Goal: Transaction & Acquisition: Purchase product/service

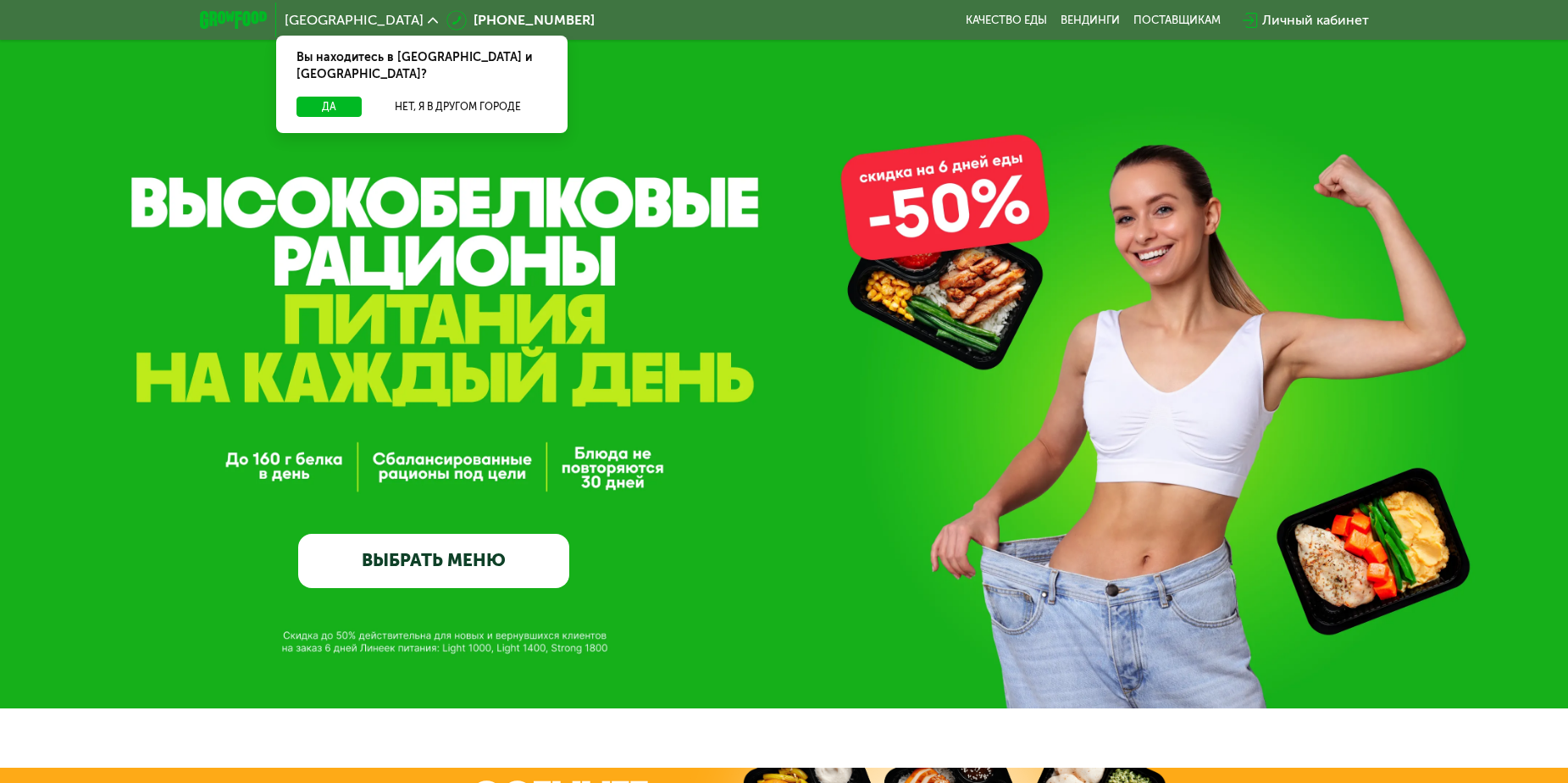
click at [418, 568] on link "ВЫБРАТЬ МЕНЮ" at bounding box center [434, 561] width 271 height 54
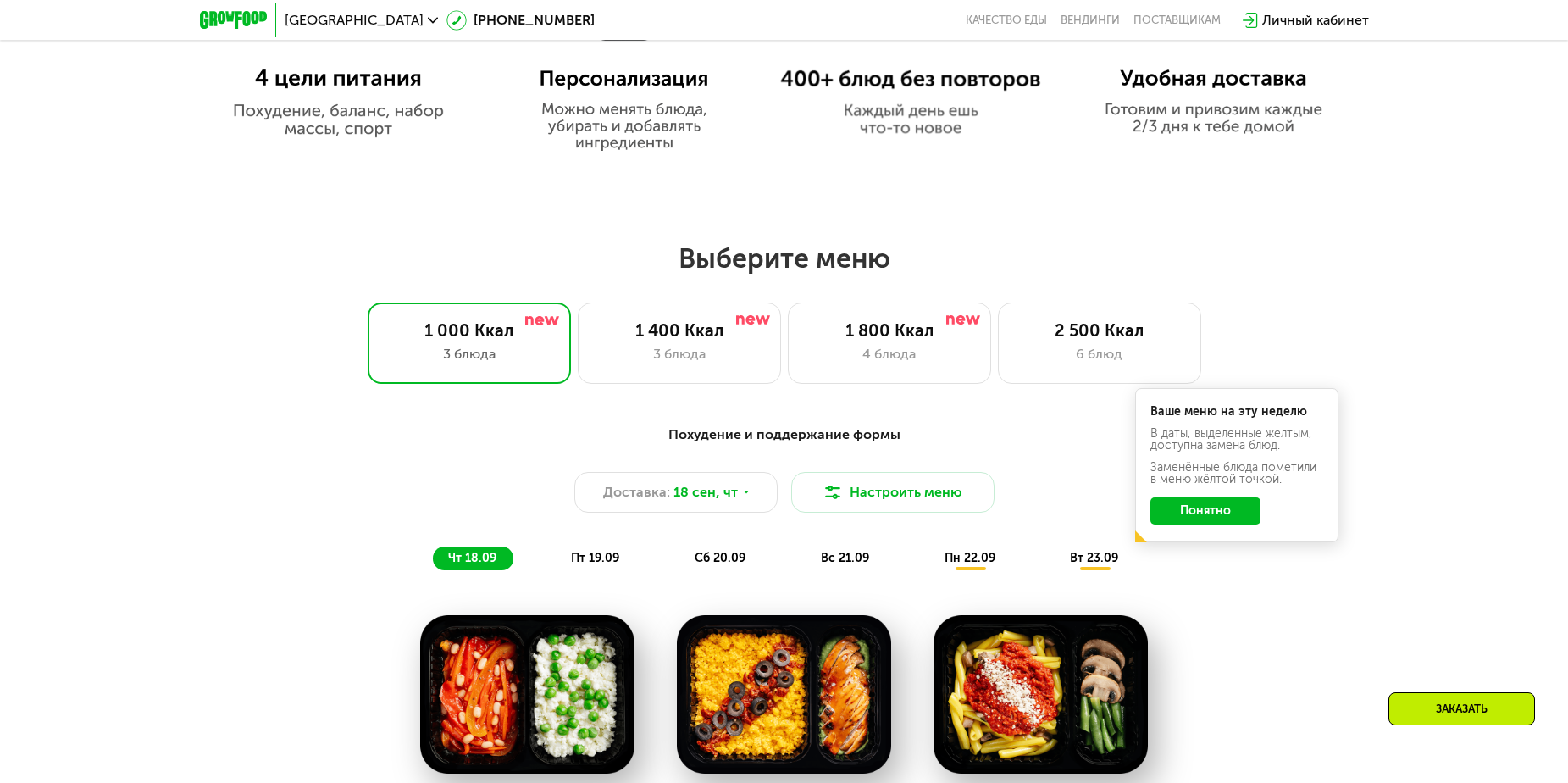
scroll to position [1166, 0]
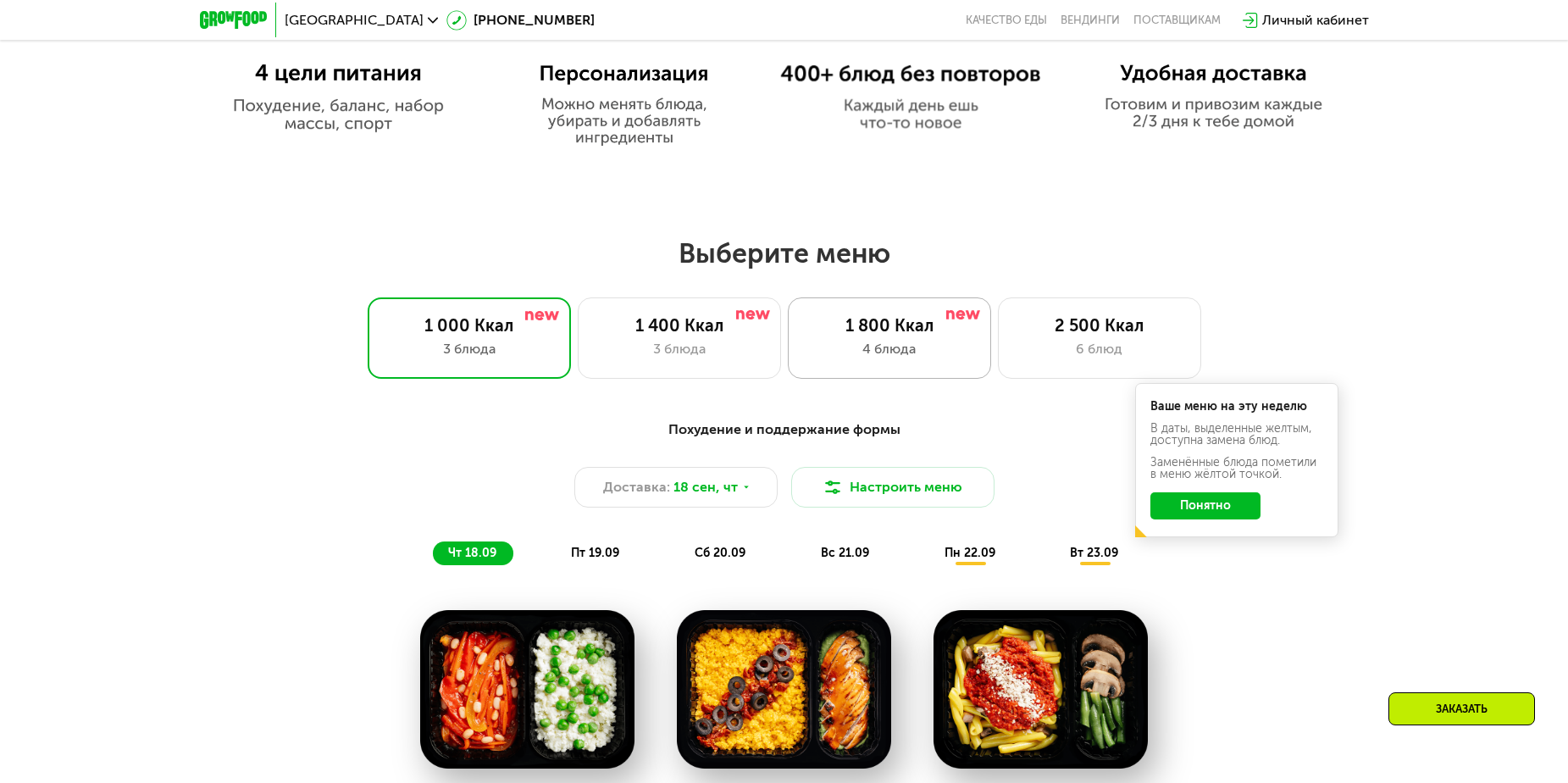
click at [869, 342] on div "1 800 Ккал 4 блюда" at bounding box center [890, 338] width 203 height 81
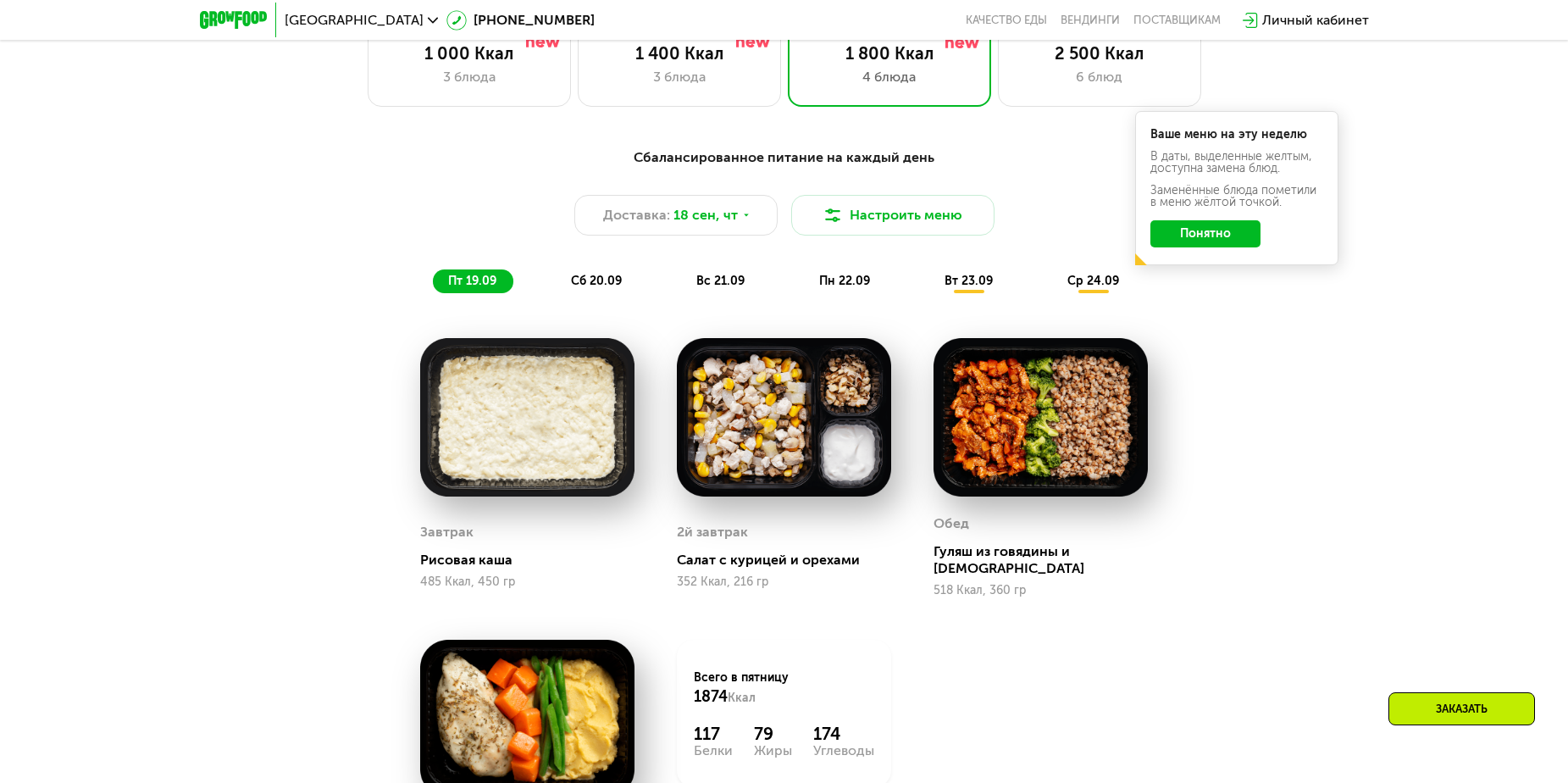
scroll to position [1420, 0]
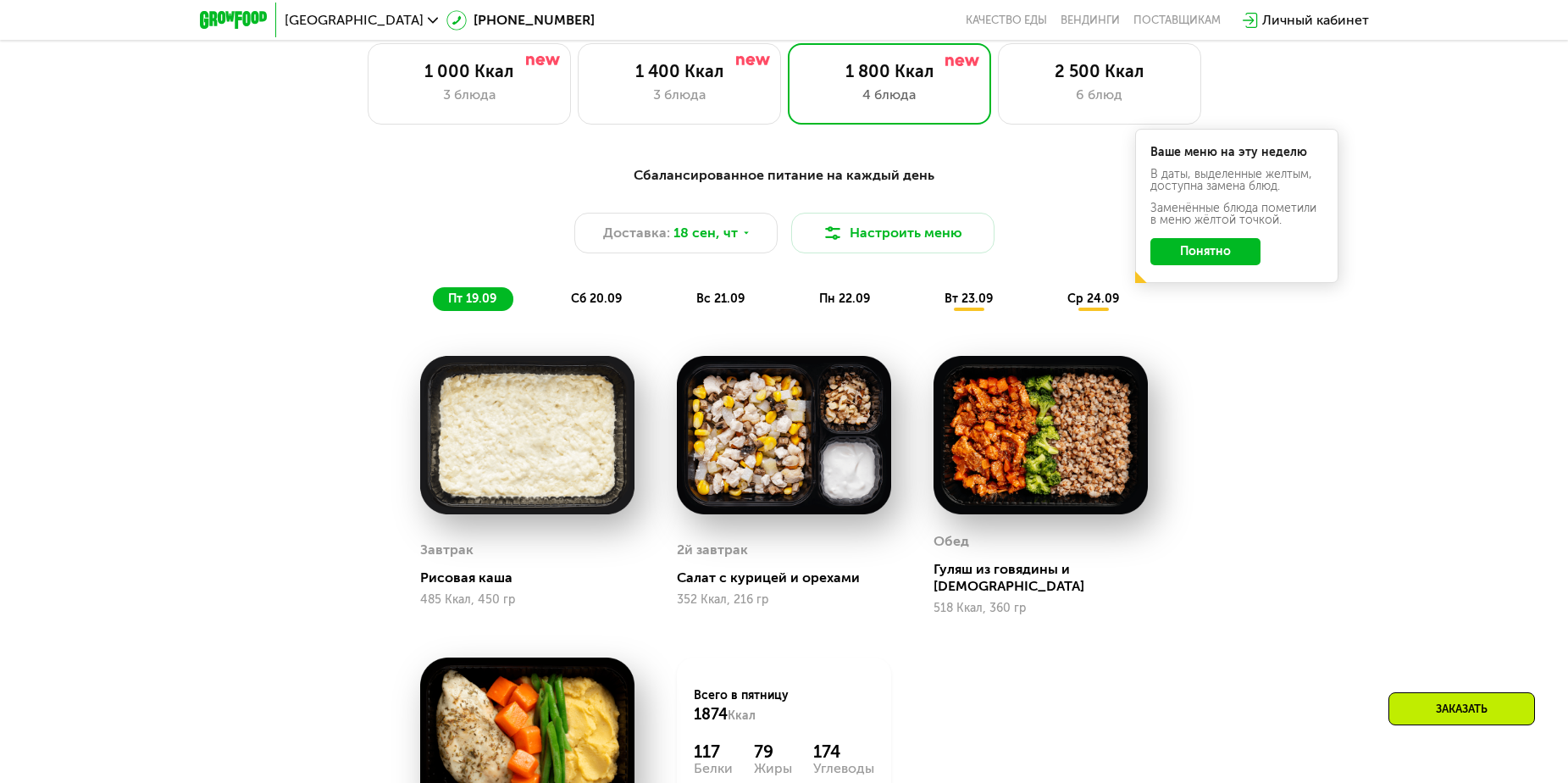
click at [1230, 258] on button "Понятно" at bounding box center [1206, 252] width 110 height 27
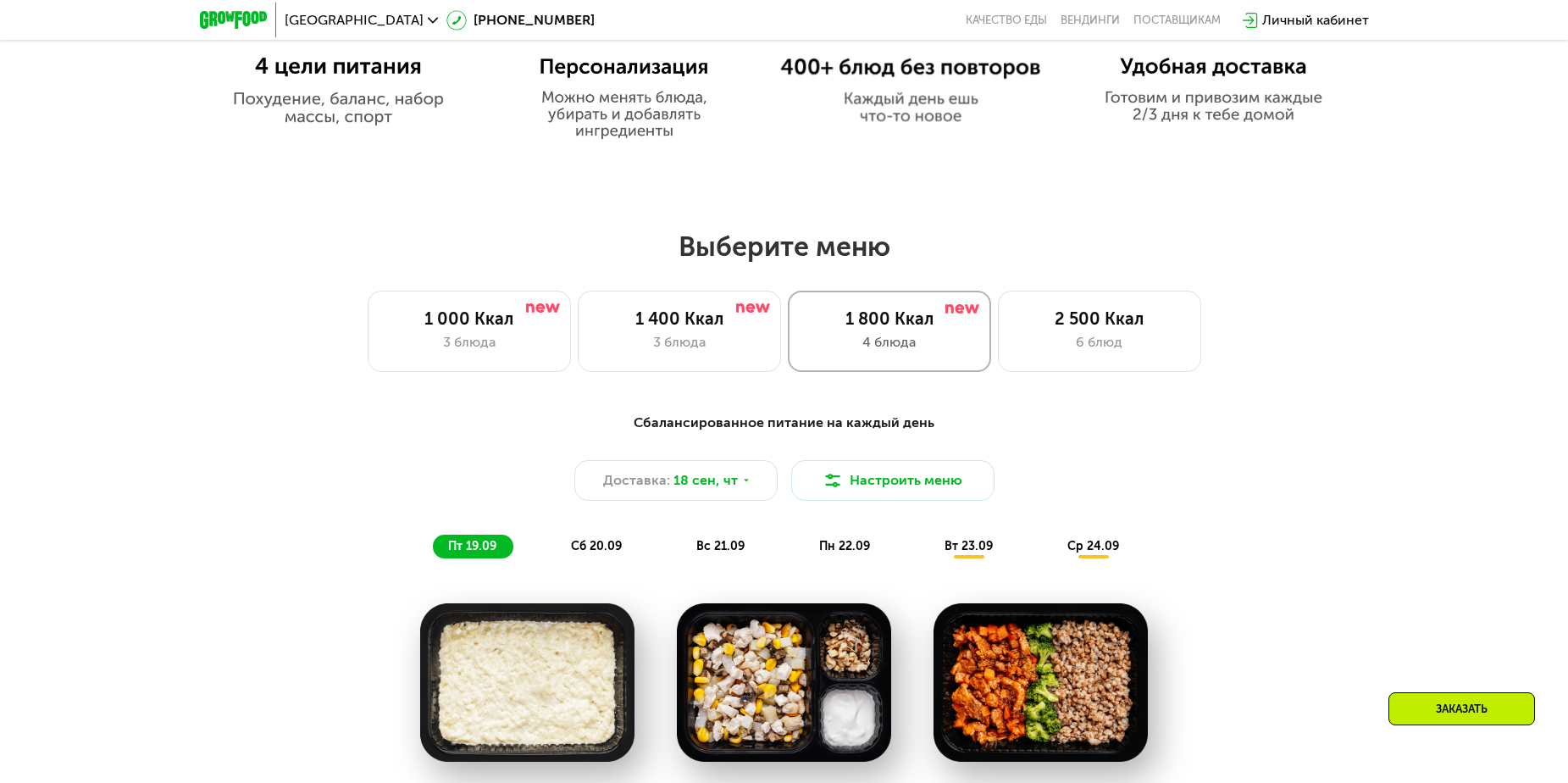
scroll to position [1187, 0]
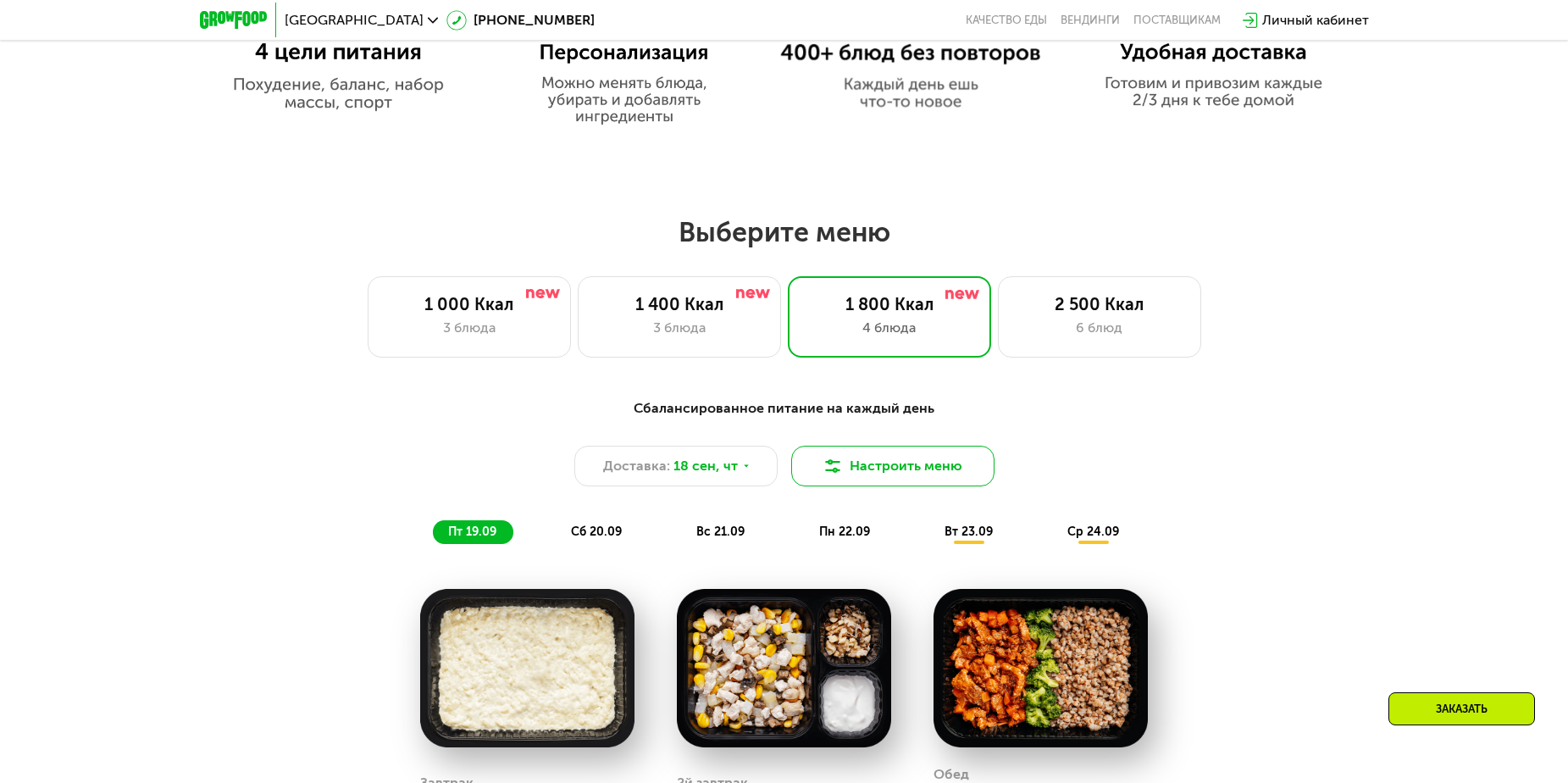
click at [907, 472] on button "Настроить меню" at bounding box center [893, 466] width 203 height 41
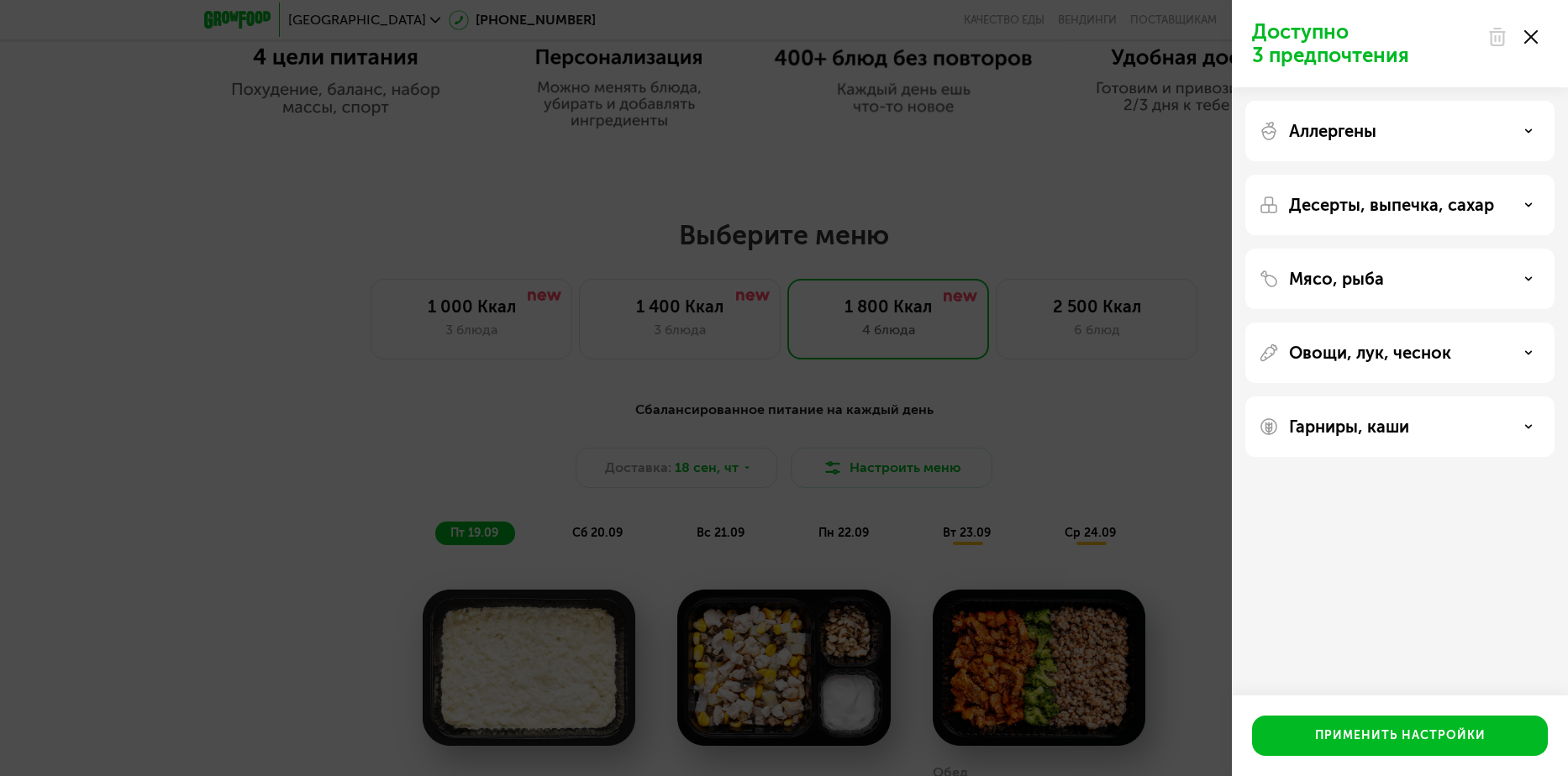
click at [1335, 129] on p "Аллергены" at bounding box center [1332, 131] width 87 height 20
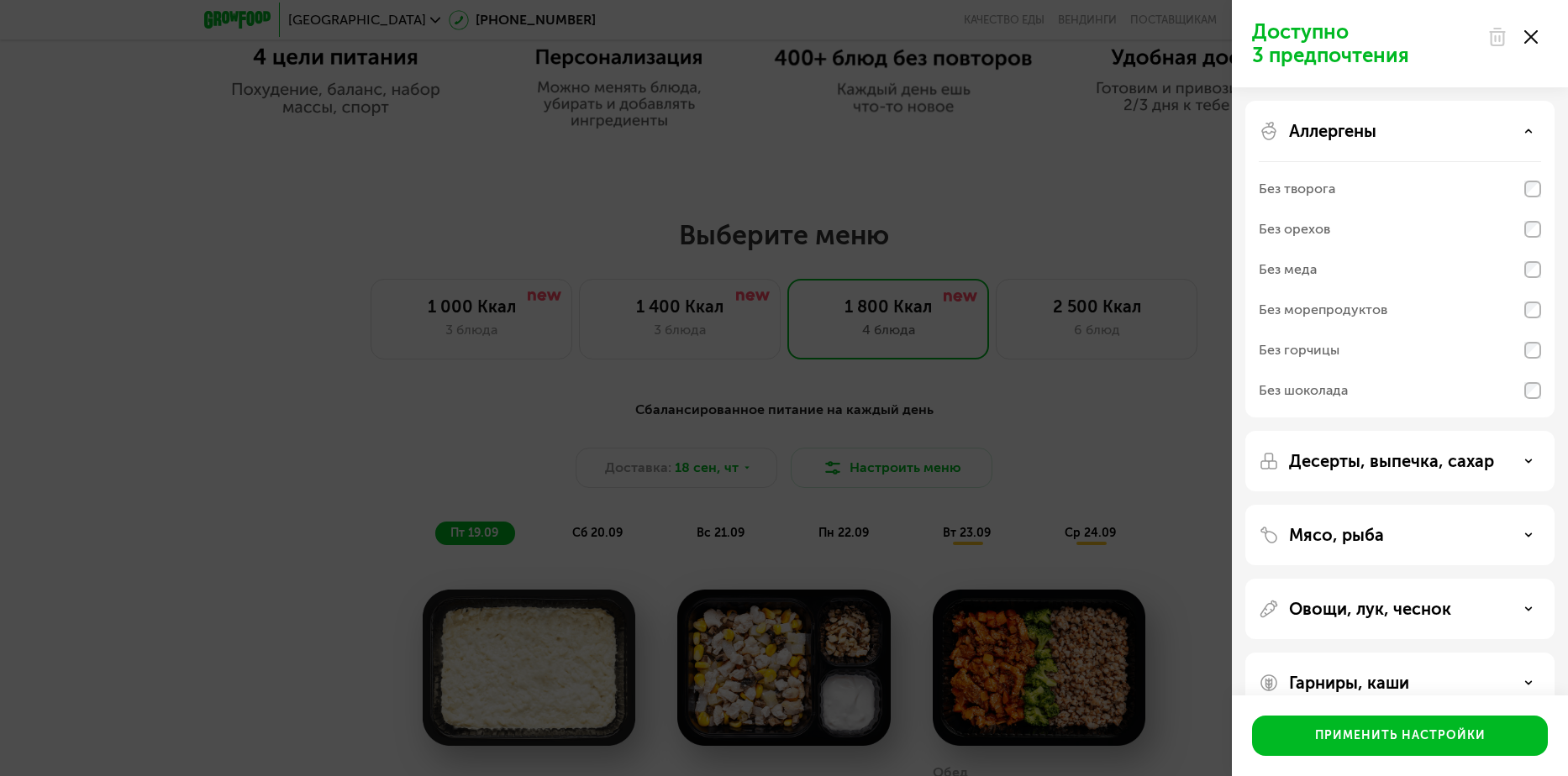
click at [1335, 129] on p "Аллергены" at bounding box center [1332, 131] width 87 height 20
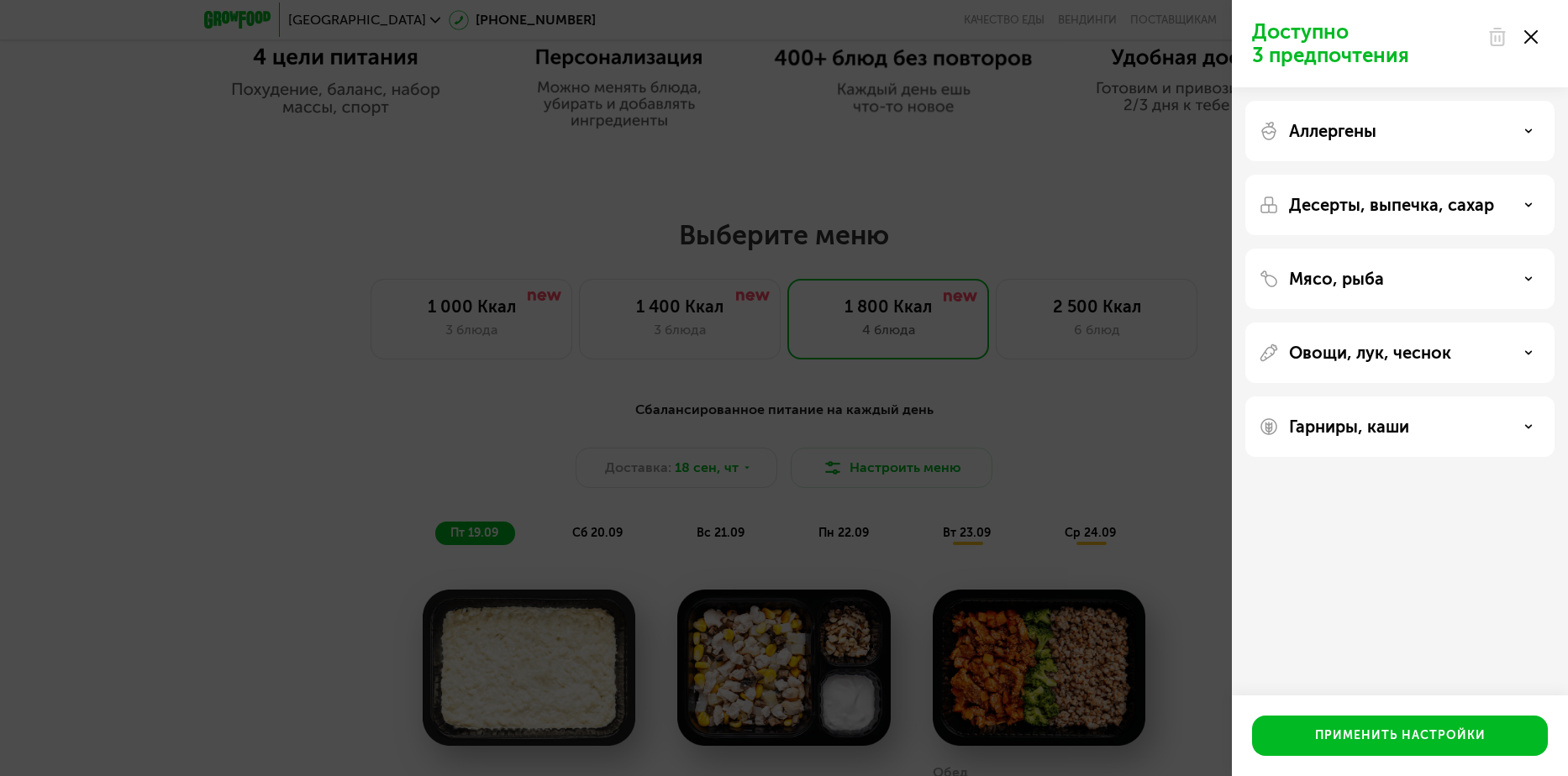
click at [359, 311] on div "Доступно 3 предпочтения Аллергены Десерты, выпечка, сахар Мясо, рыба Овощи, лук…" at bounding box center [784, 388] width 1568 height 776
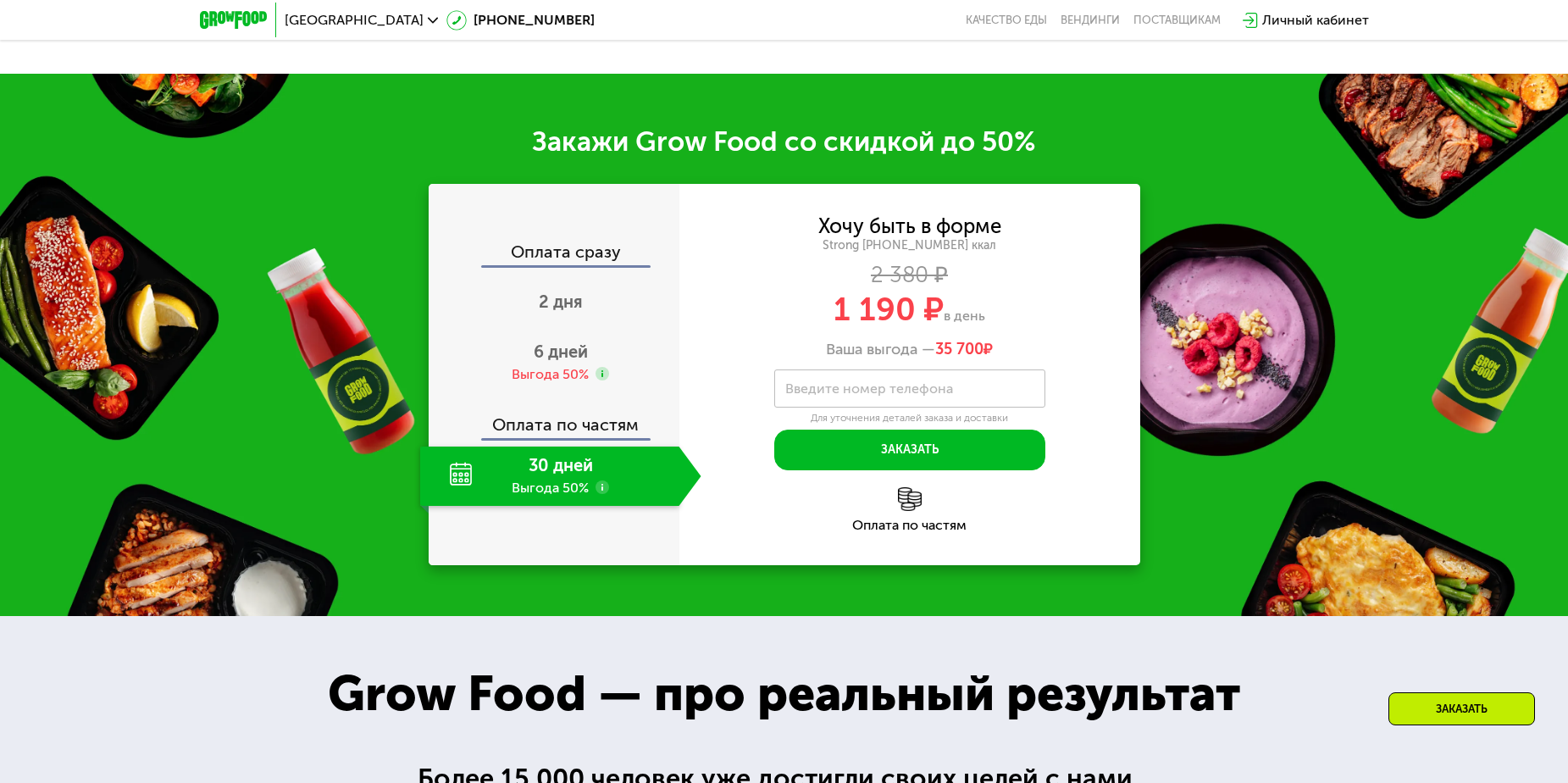
scroll to position [2374, 0]
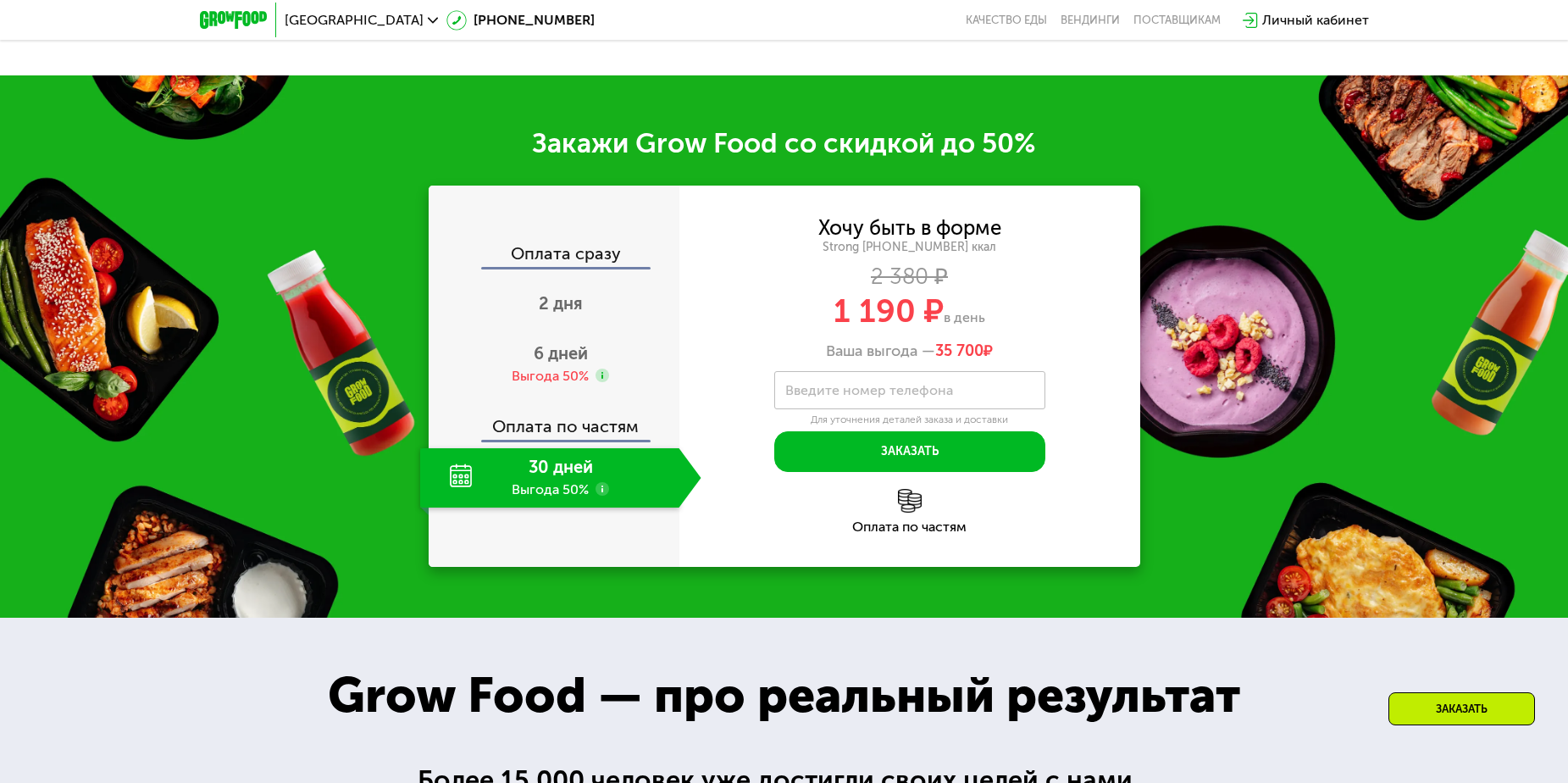
click at [457, 449] on div "30 дней Выгода 50%" at bounding box center [550, 478] width 260 height 59
click at [601, 483] on use at bounding box center [602, 489] width 14 height 14
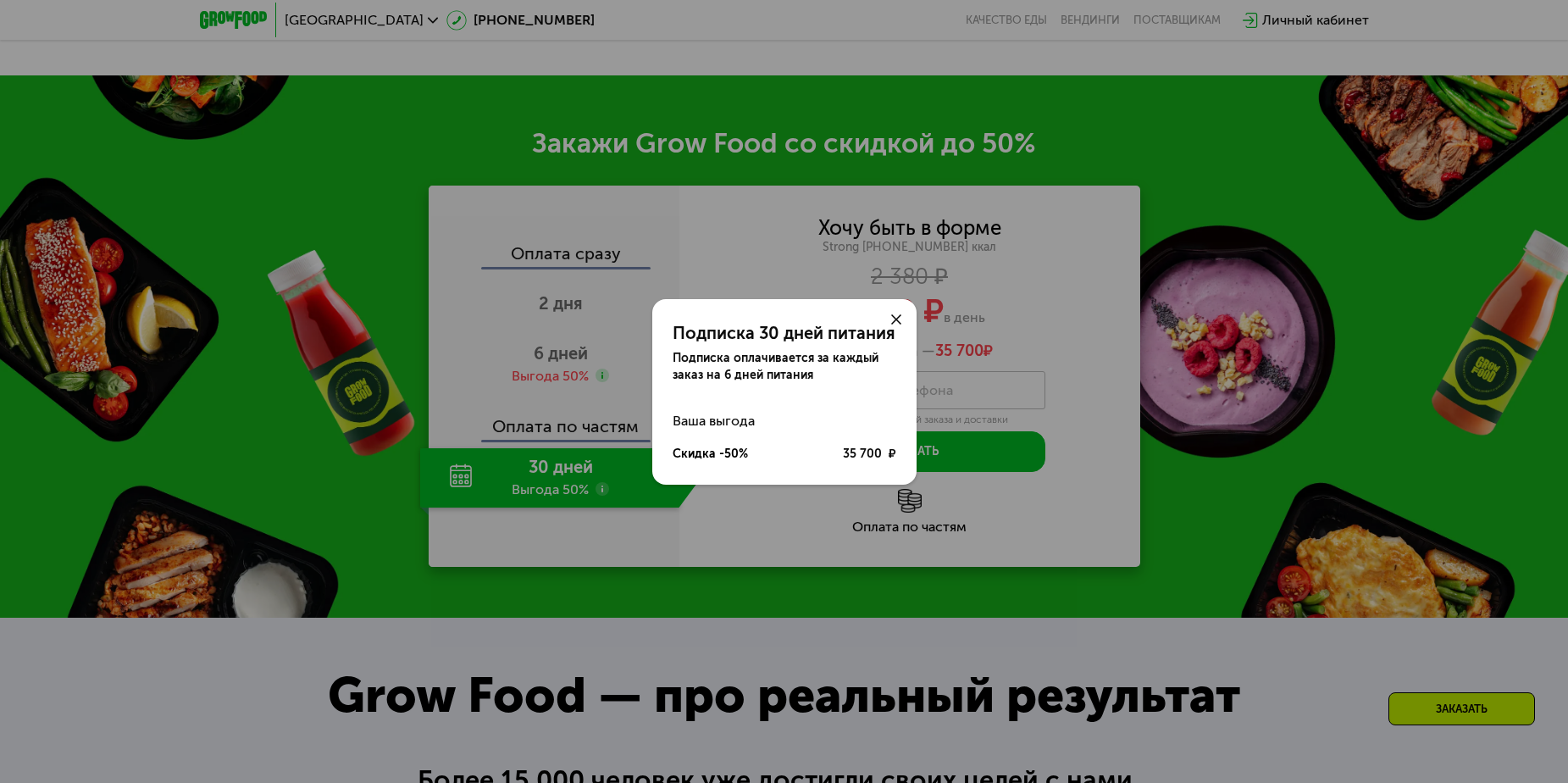
click at [899, 320] on icon at bounding box center [896, 320] width 10 height 10
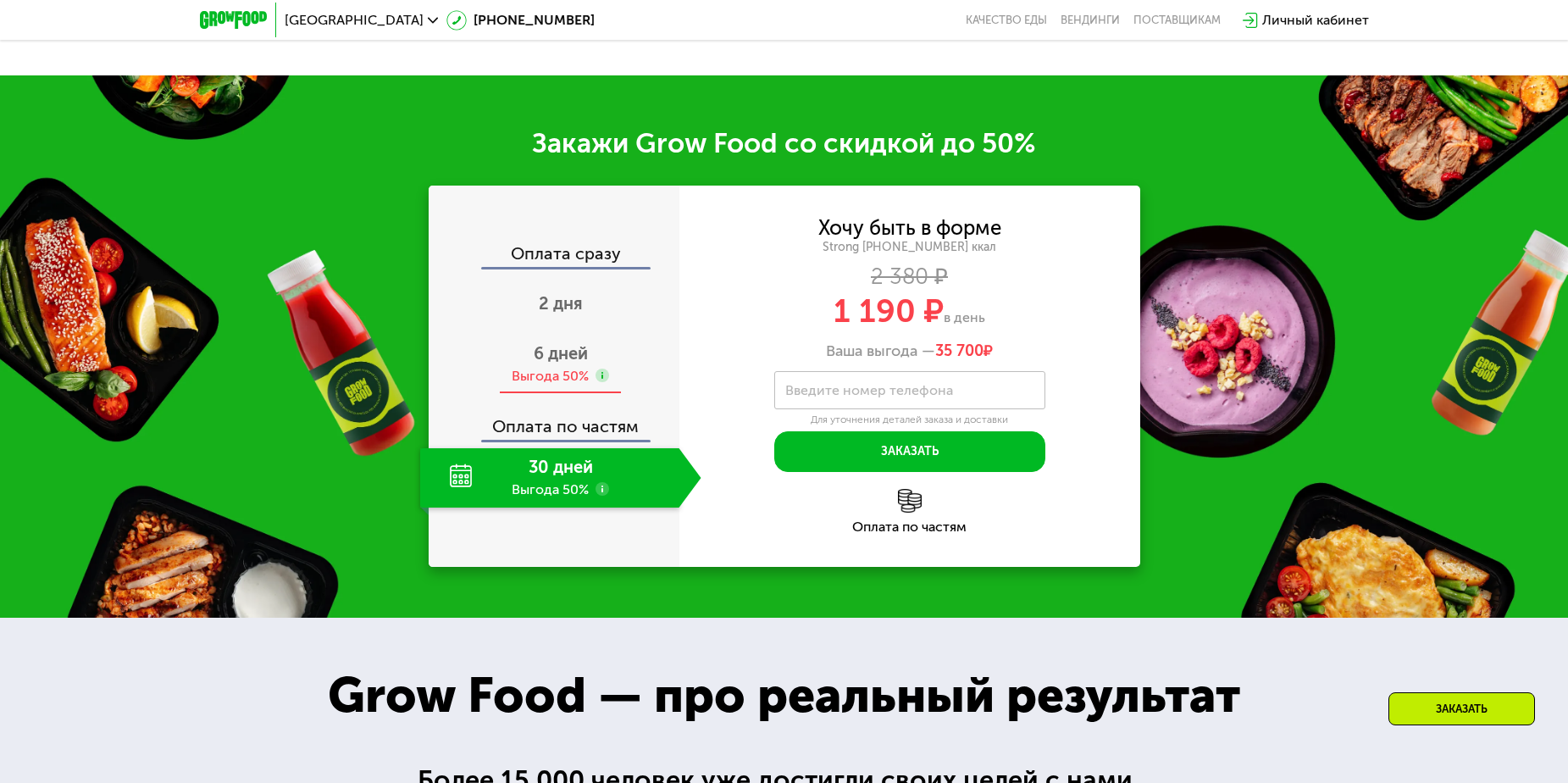
click at [558, 343] on span "6 дней" at bounding box center [561, 353] width 54 height 20
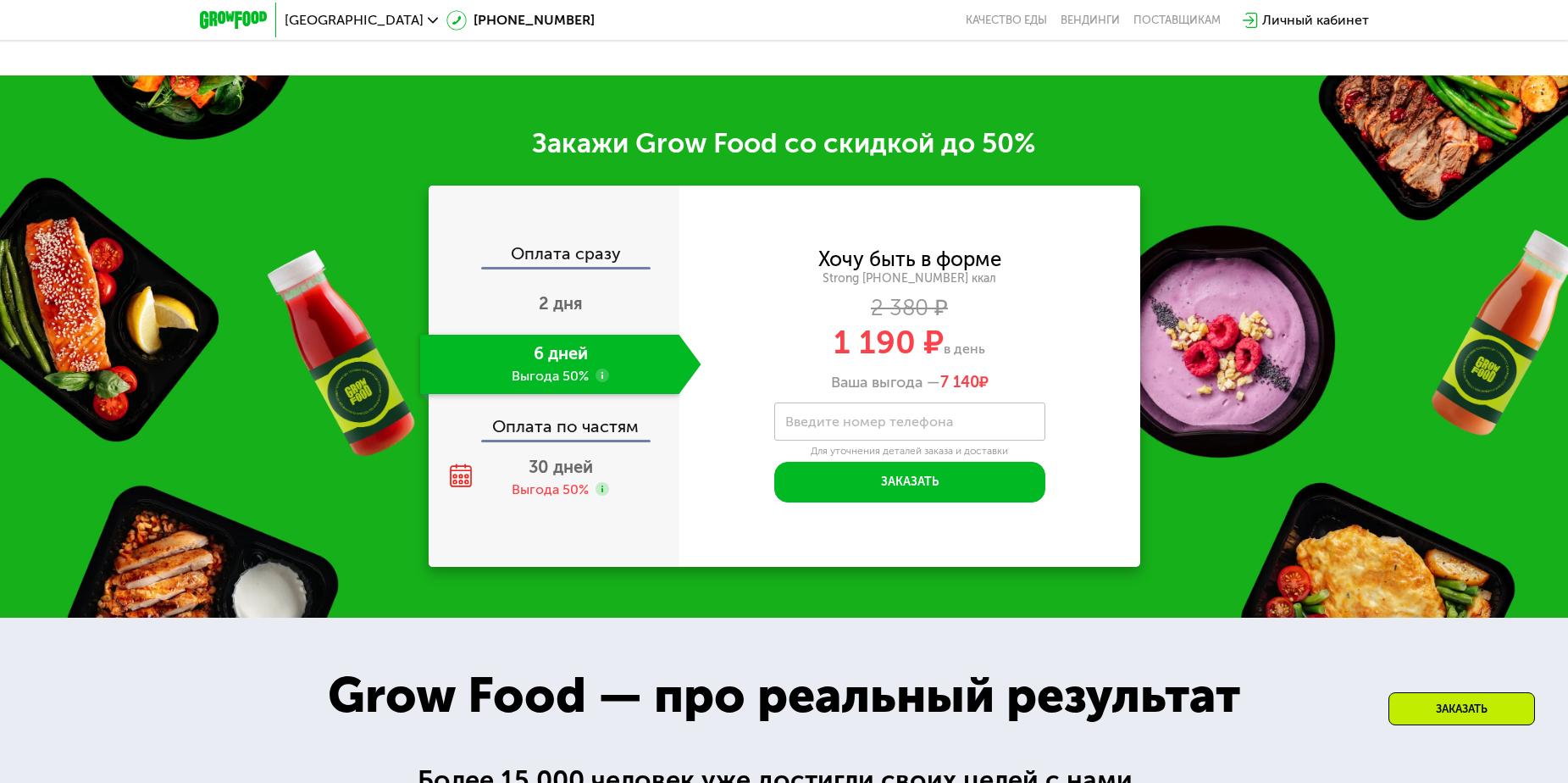
click at [551, 405] on div "Оплата по частям" at bounding box center [554, 421] width 249 height 39
click at [538, 457] on span "30 дней" at bounding box center [561, 467] width 64 height 20
